Goal: Find specific page/section: Find specific page/section

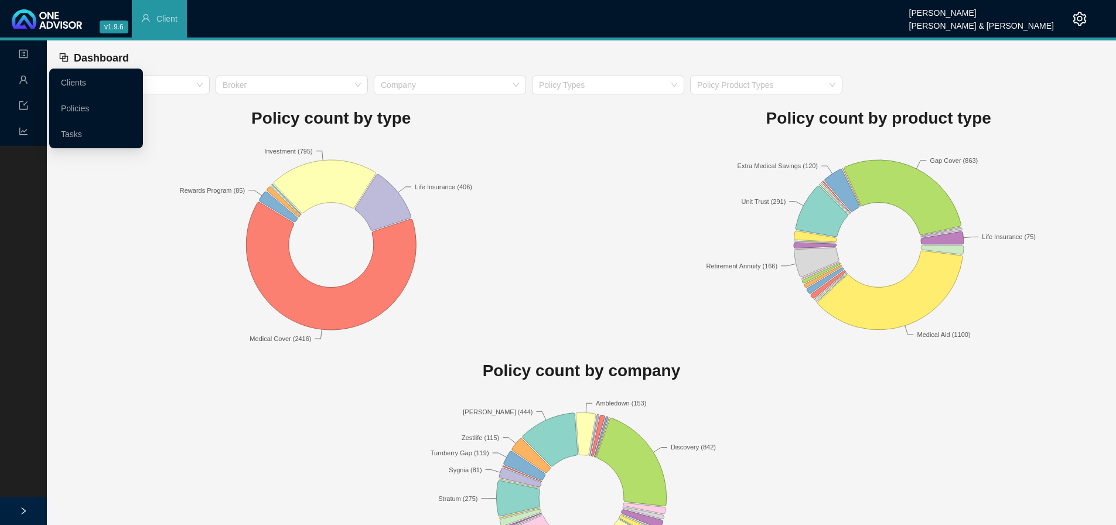
click at [19, 83] on icon "user" at bounding box center [23, 79] width 9 height 9
click at [86, 81] on link "Clients" at bounding box center [73, 82] width 25 height 9
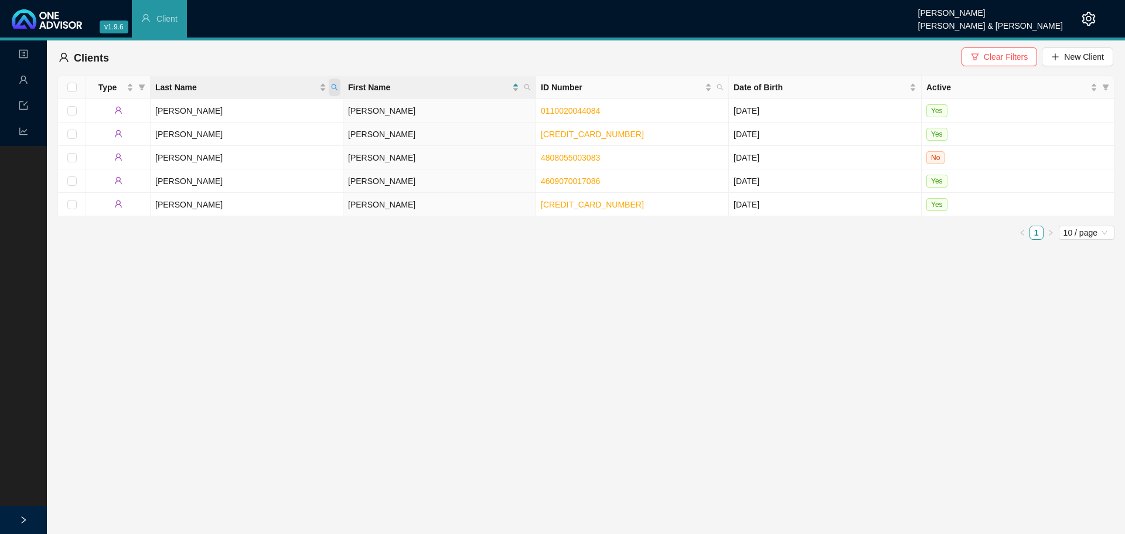
click at [333, 86] on icon "search" at bounding box center [334, 87] width 7 height 7
type input "[PERSON_NAME]"
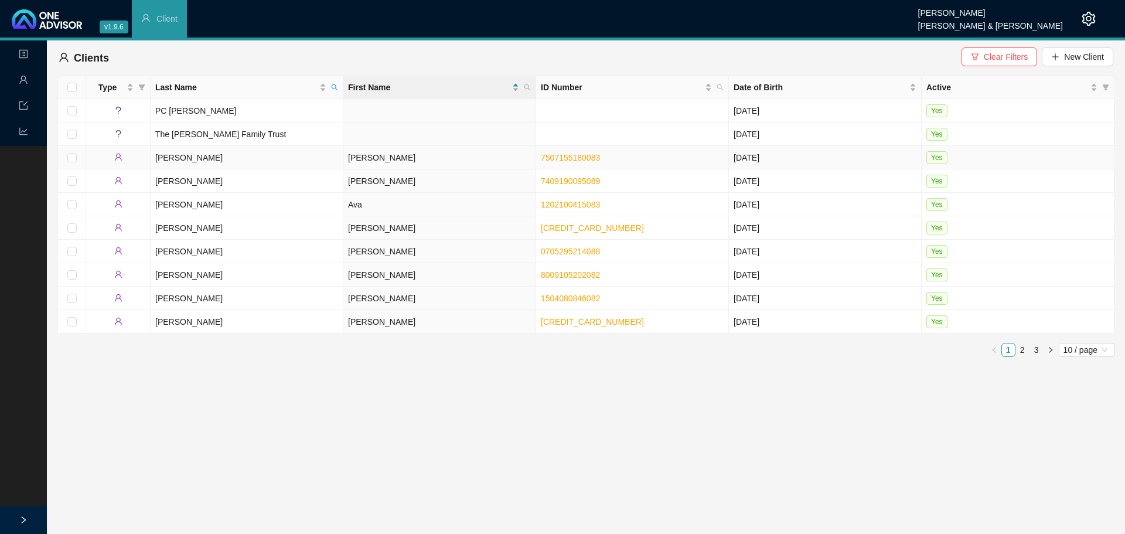
click at [170, 162] on td "[PERSON_NAME]" at bounding box center [247, 157] width 193 height 23
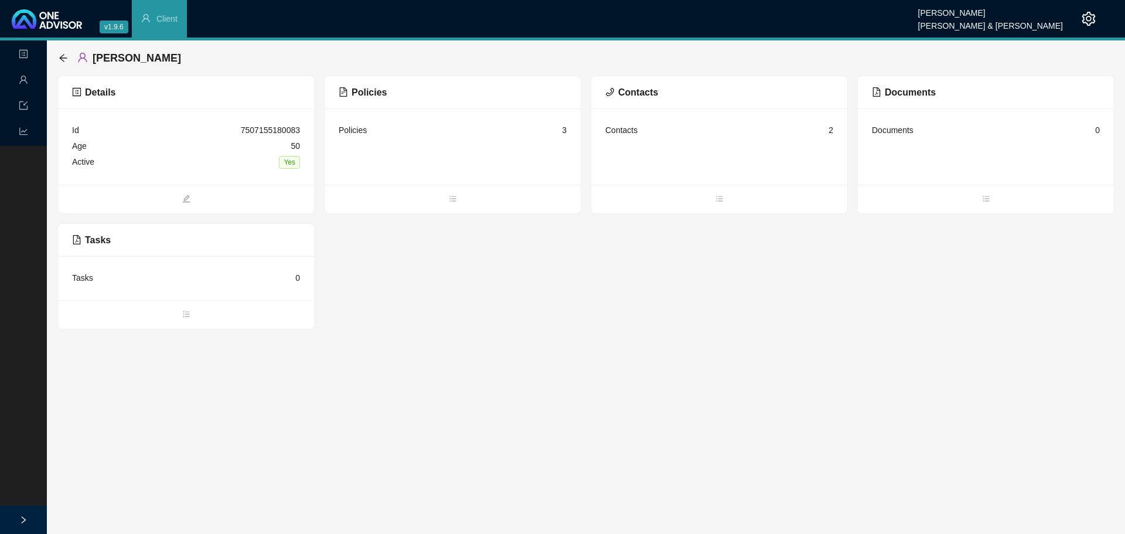
click at [638, 131] on div "Contacts 2" at bounding box center [719, 130] width 228 height 16
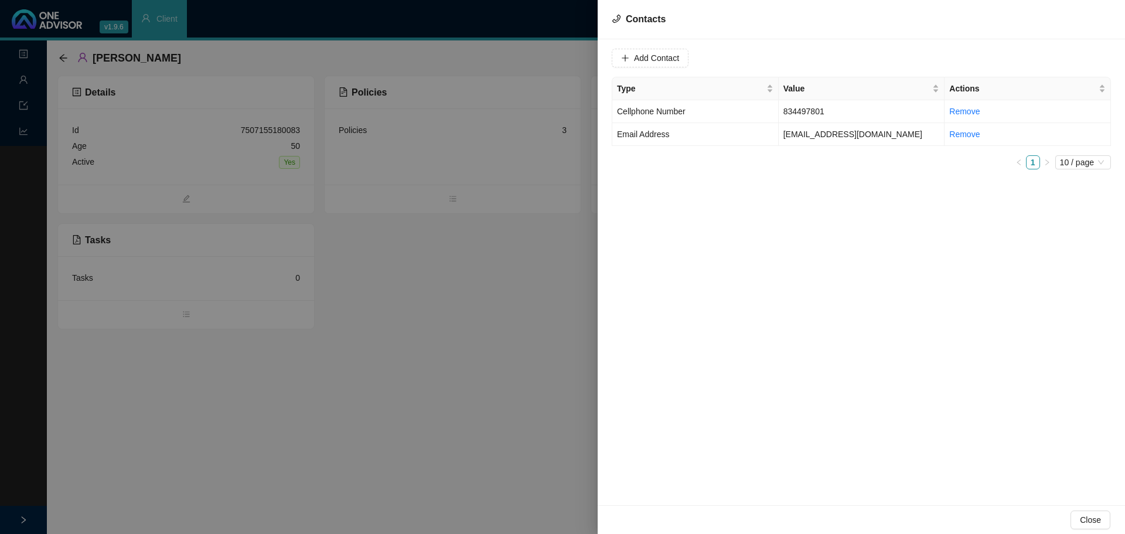
click at [473, 279] on div at bounding box center [562, 267] width 1125 height 534
